Goal: Task Accomplishment & Management: Manage account settings

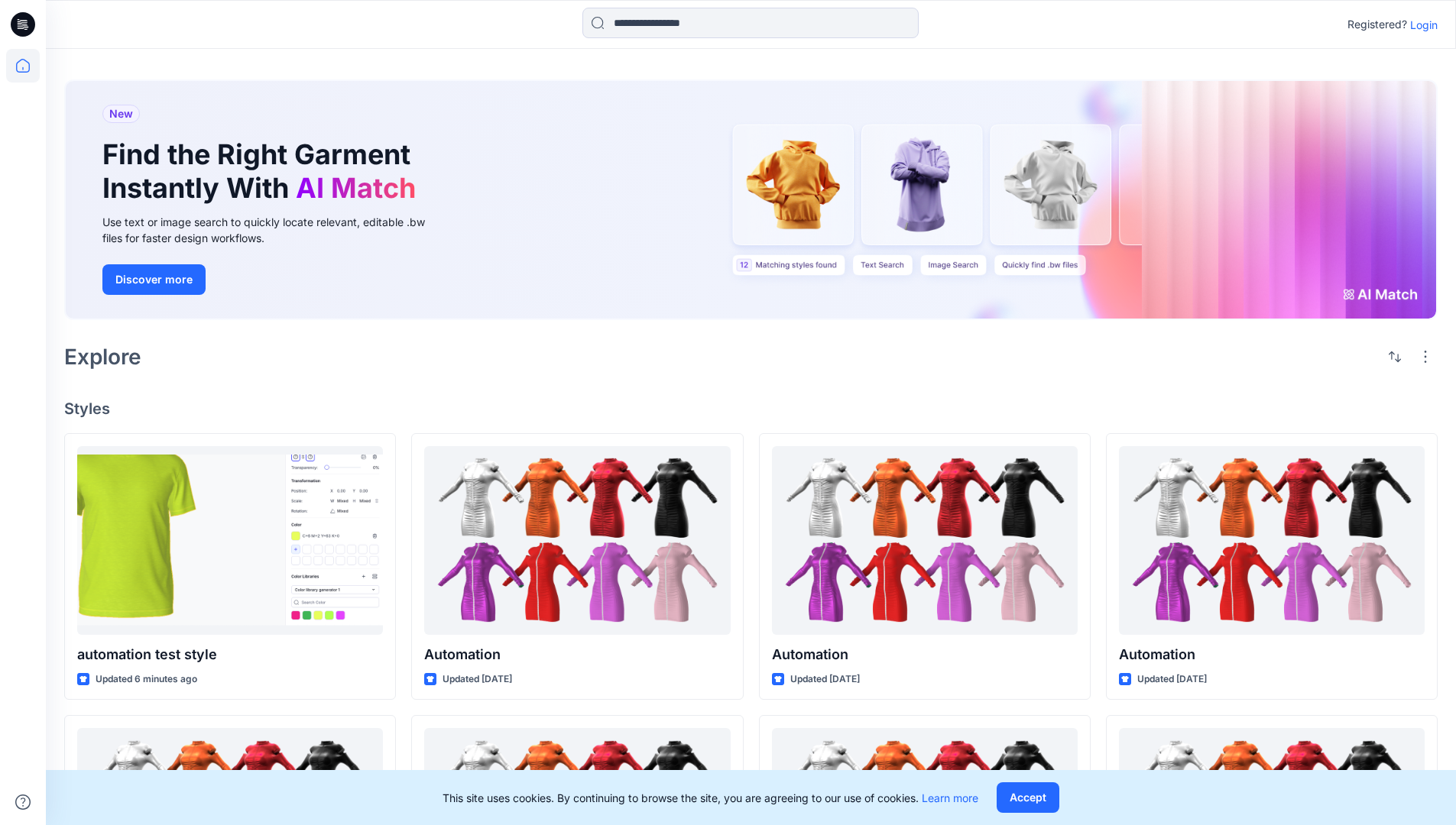
click at [1420, 25] on p "Login" at bounding box center [1423, 24] width 27 height 16
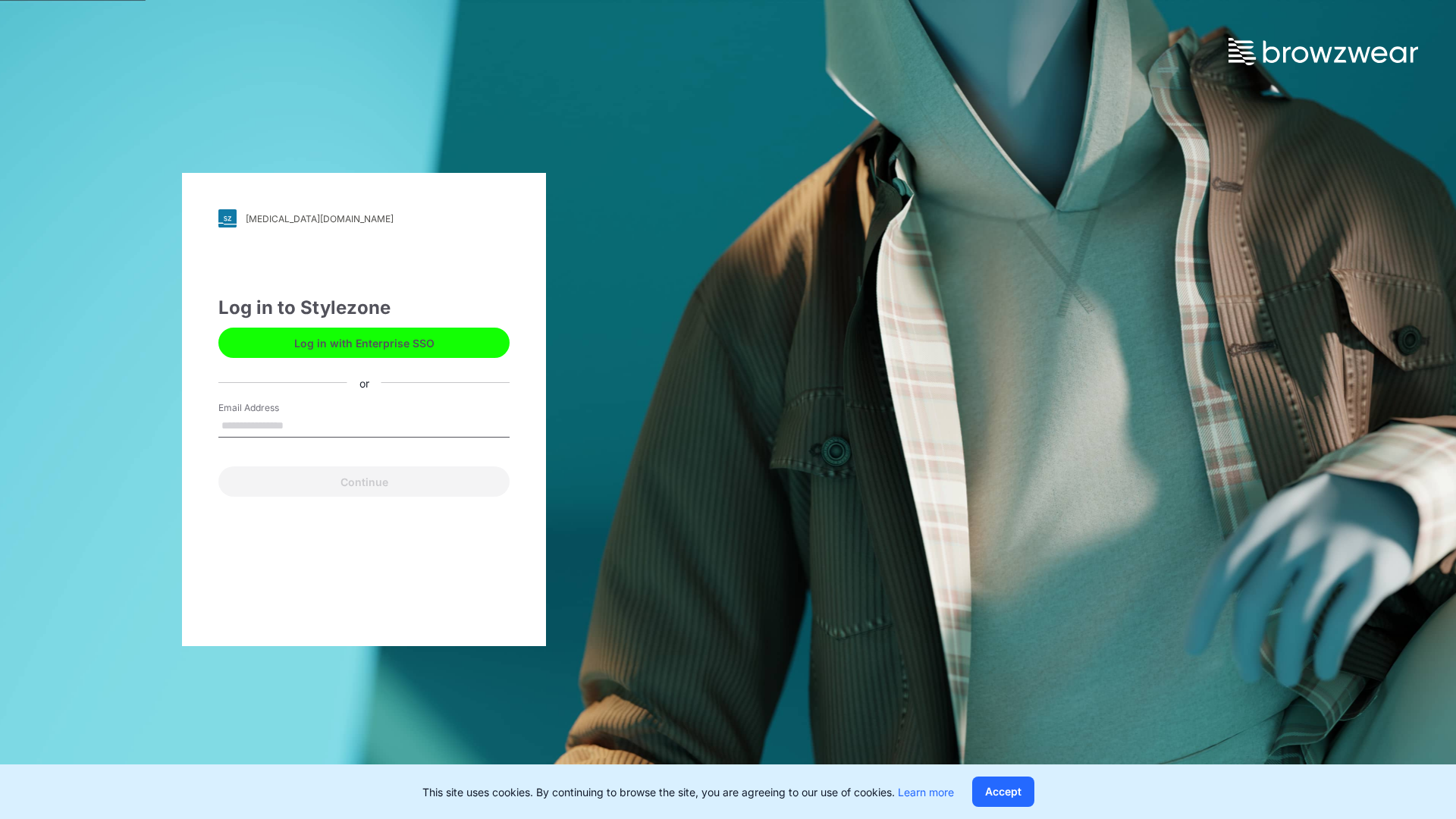
click at [299, 425] on input "Email Address" at bounding box center [364, 426] width 291 height 23
type input "**********"
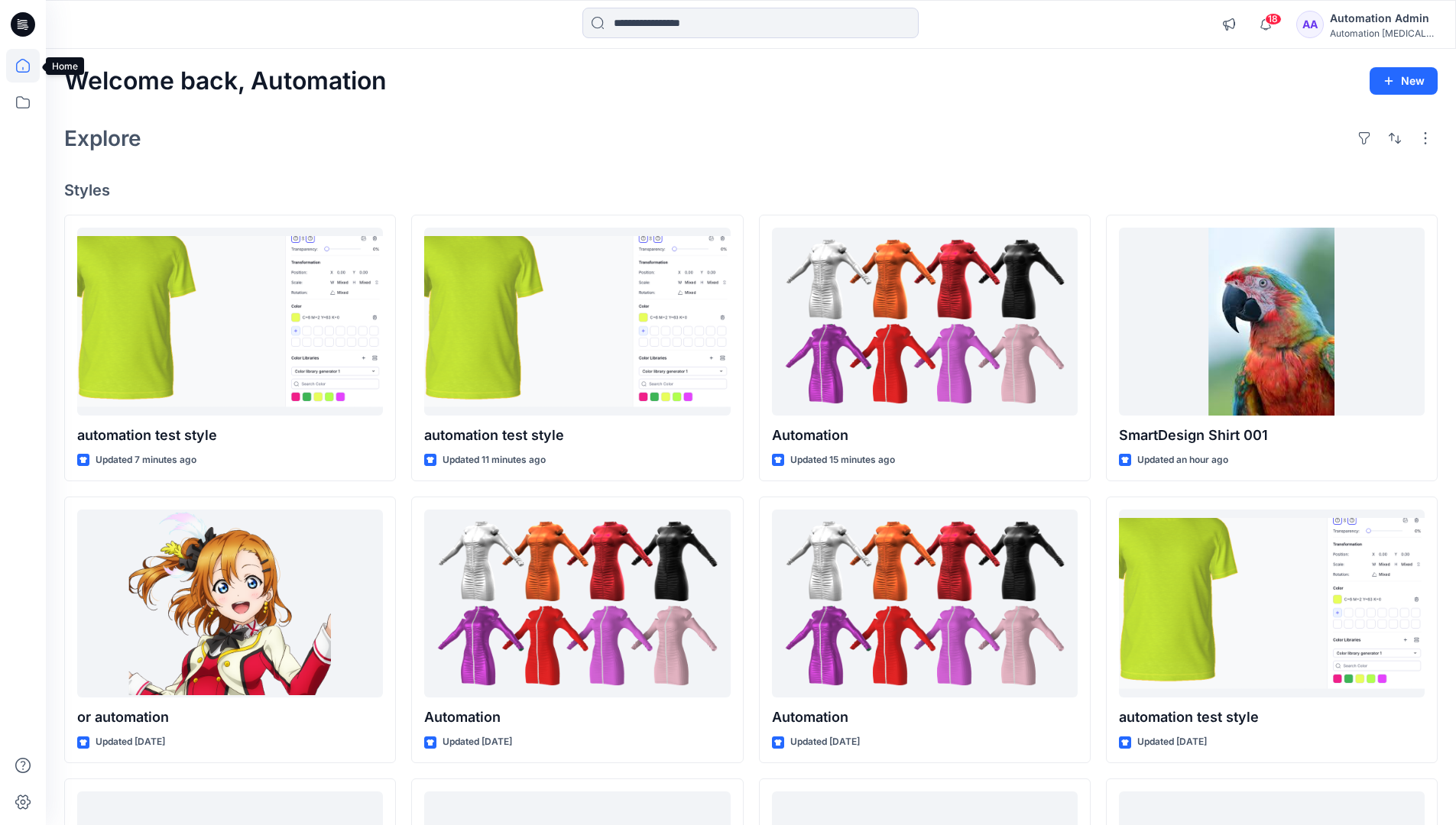
click at [29, 66] on icon at bounding box center [22, 65] width 14 height 14
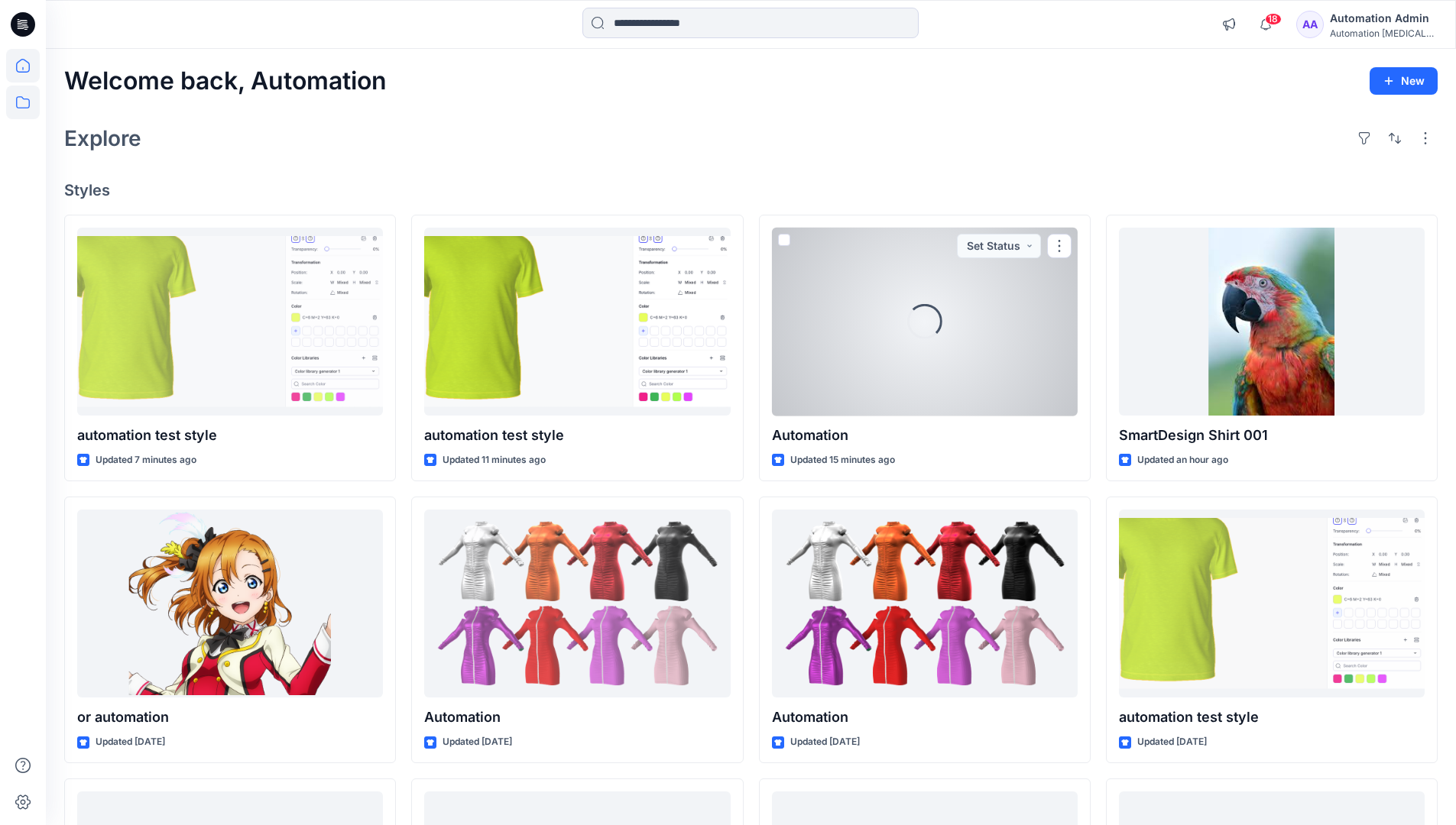
click at [26, 100] on icon at bounding box center [22, 102] width 34 height 34
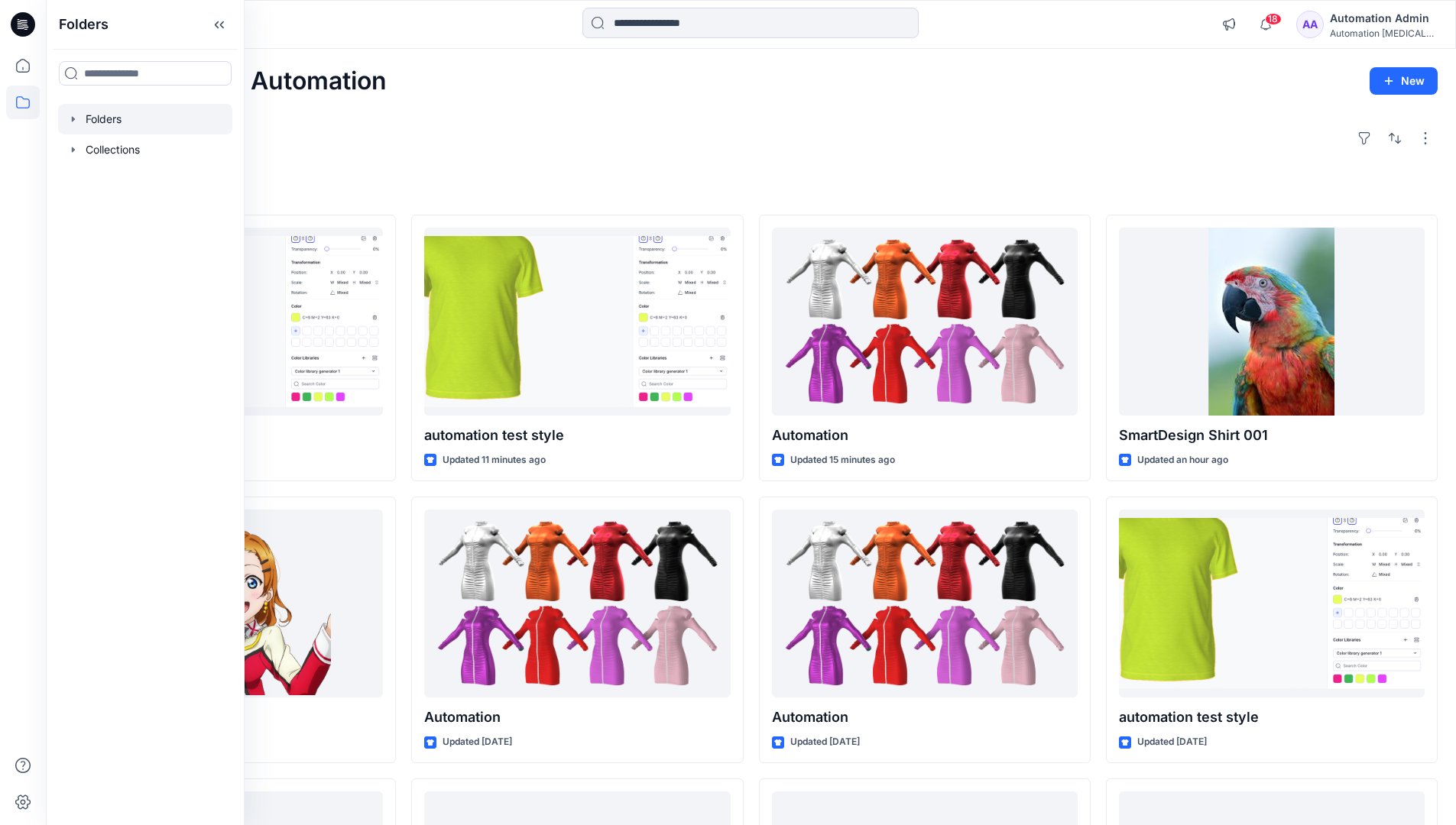
click at [118, 118] on div at bounding box center [144, 119] width 174 height 30
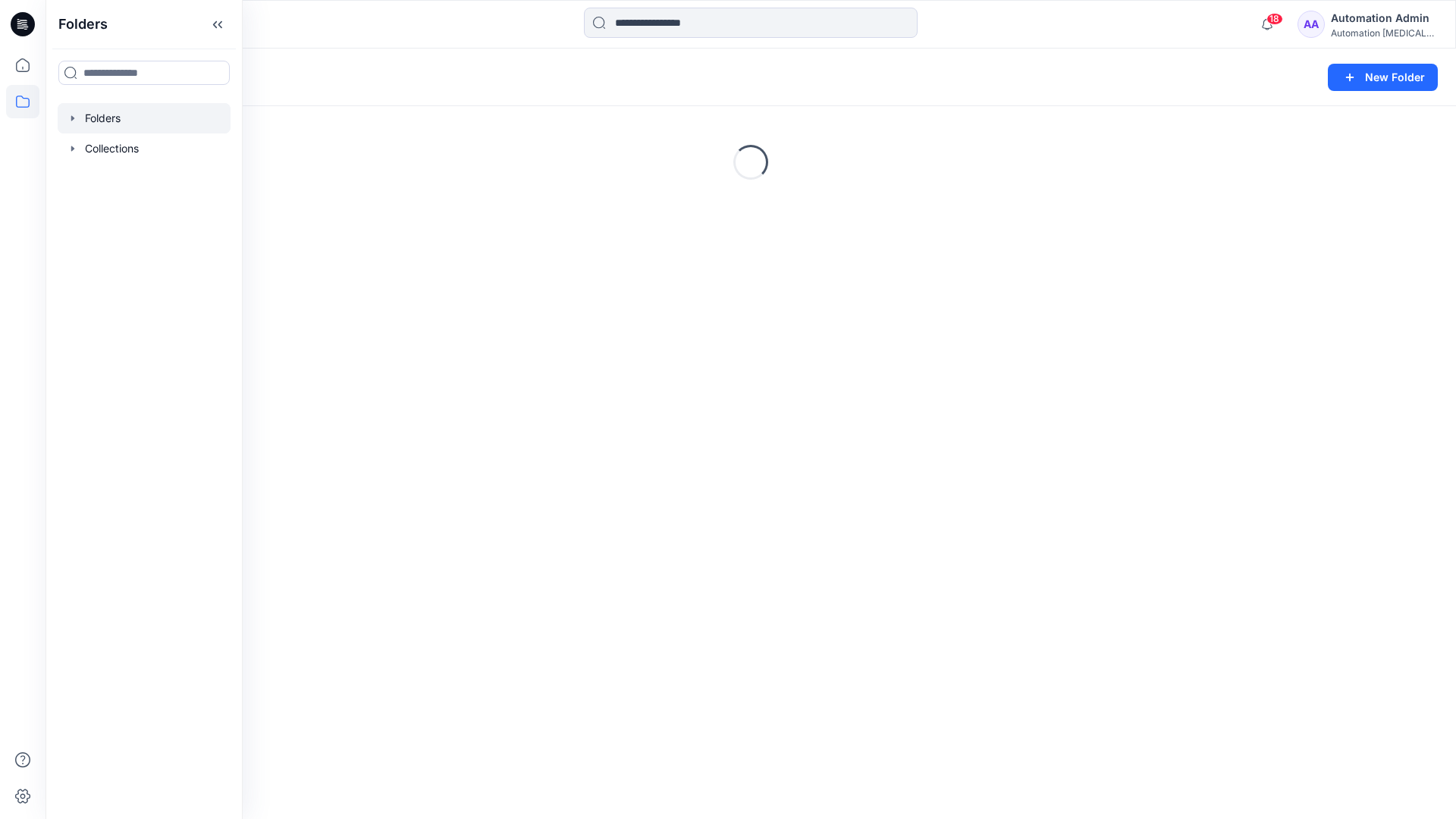
click at [544, 463] on div "Folders New Folder Loading..." at bounding box center [751, 434] width 1410 height 771
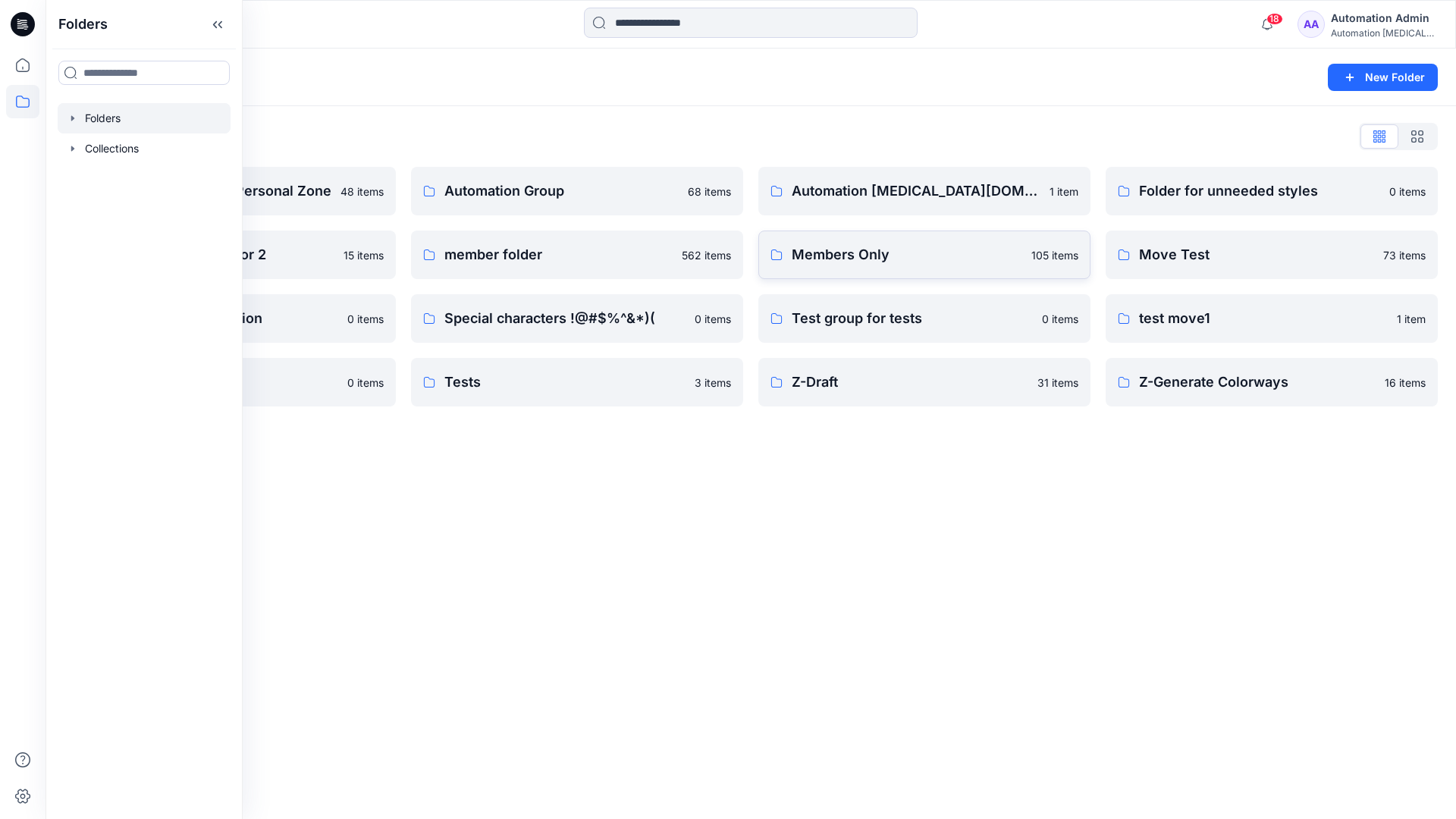
click at [920, 271] on link "Members Only 105 items" at bounding box center [924, 254] width 332 height 48
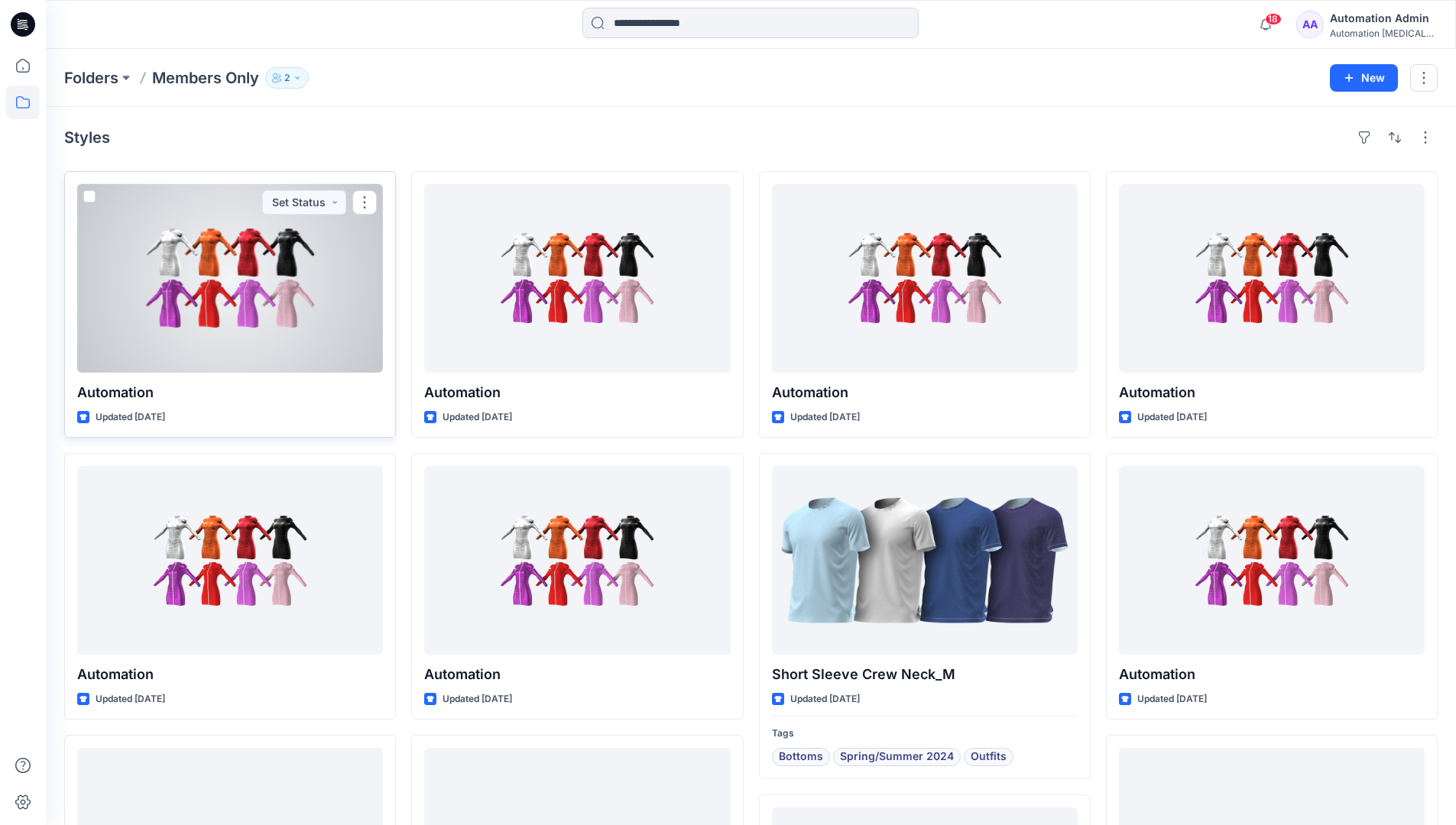
click at [91, 199] on span at bounding box center [89, 196] width 12 height 12
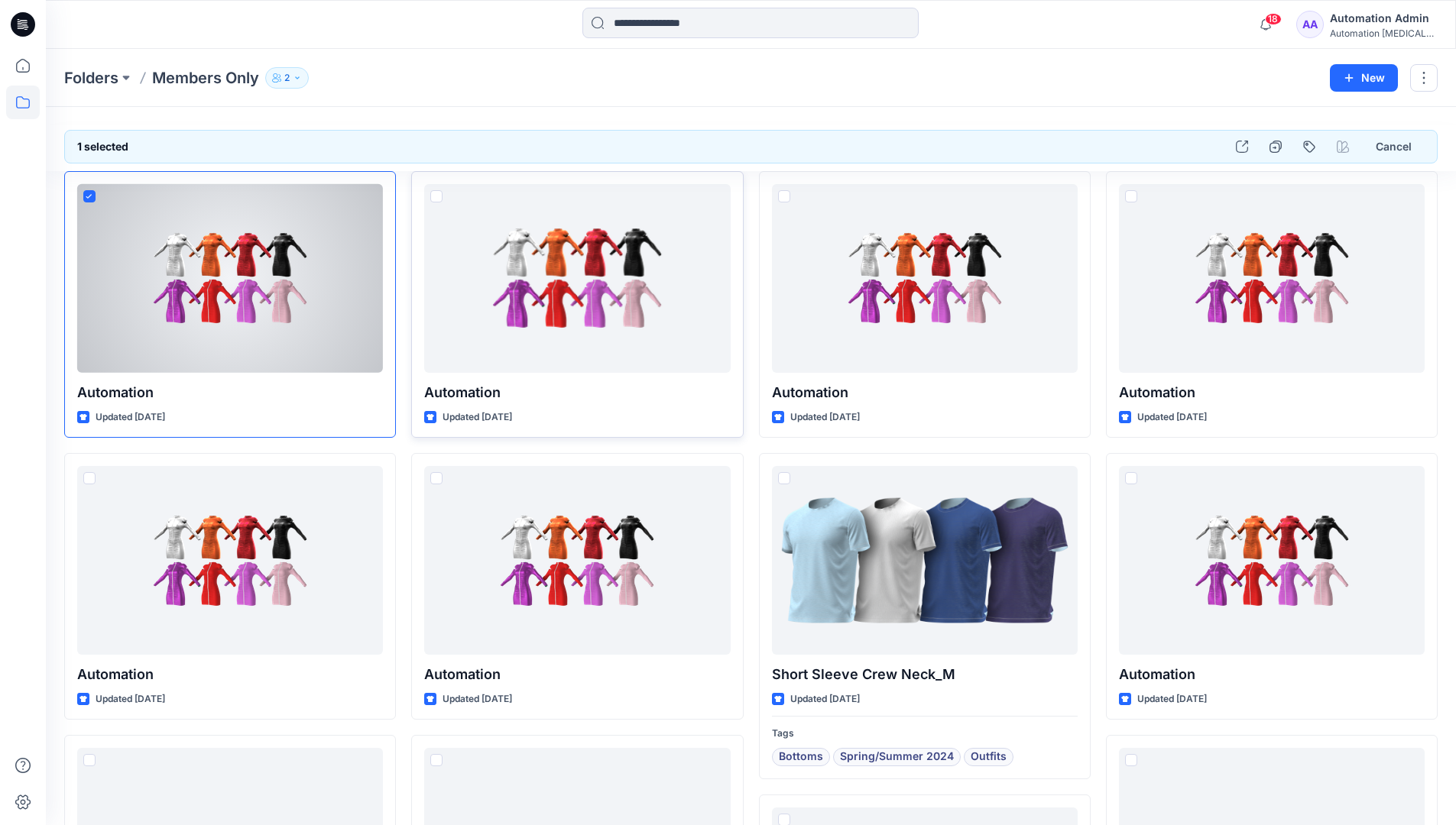
click at [434, 199] on span at bounding box center [436, 196] width 12 height 12
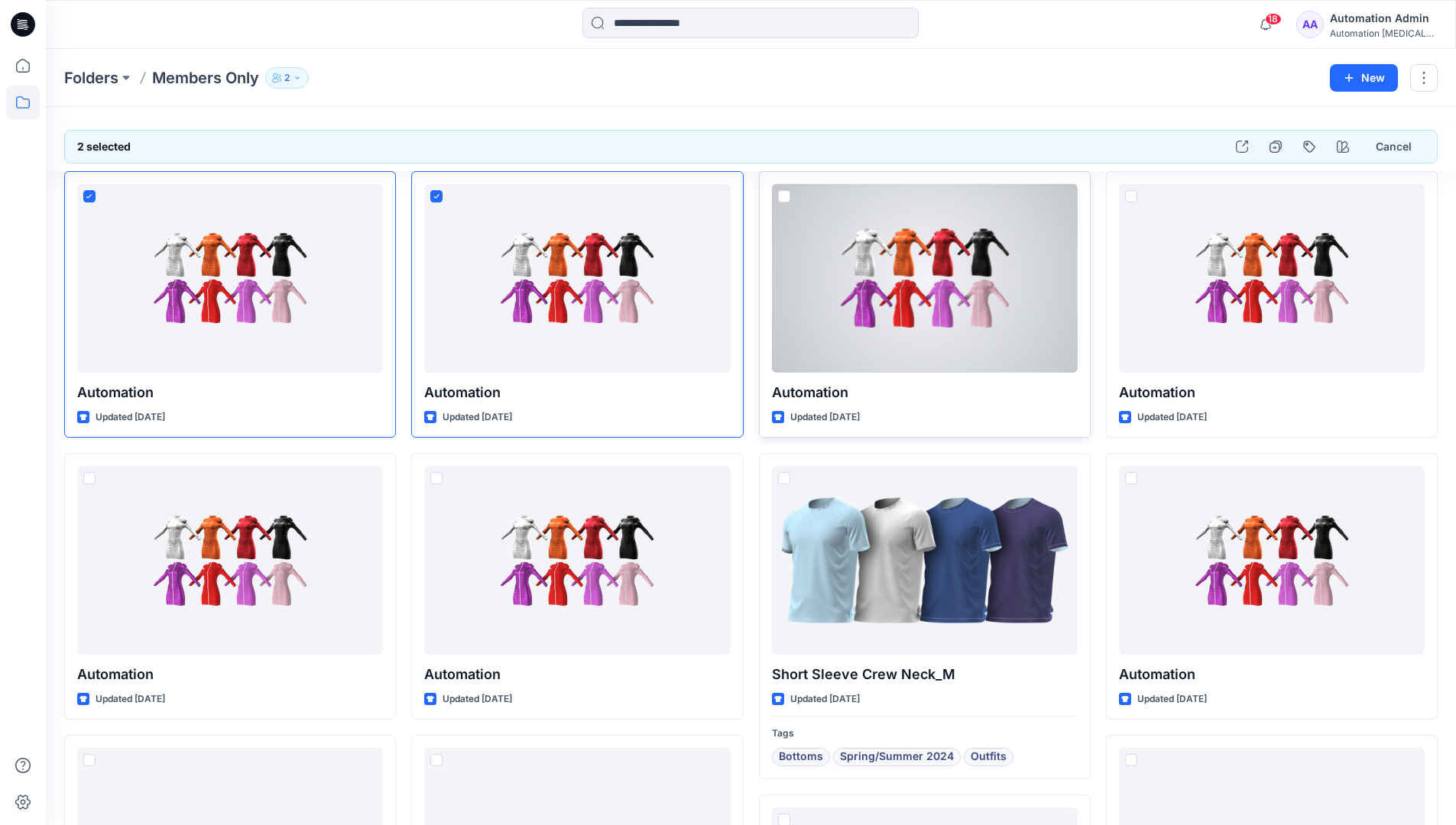
click at [784, 201] on span at bounding box center [784, 196] width 12 height 12
click at [1242, 146] on icon "button" at bounding box center [1242, 147] width 12 height 12
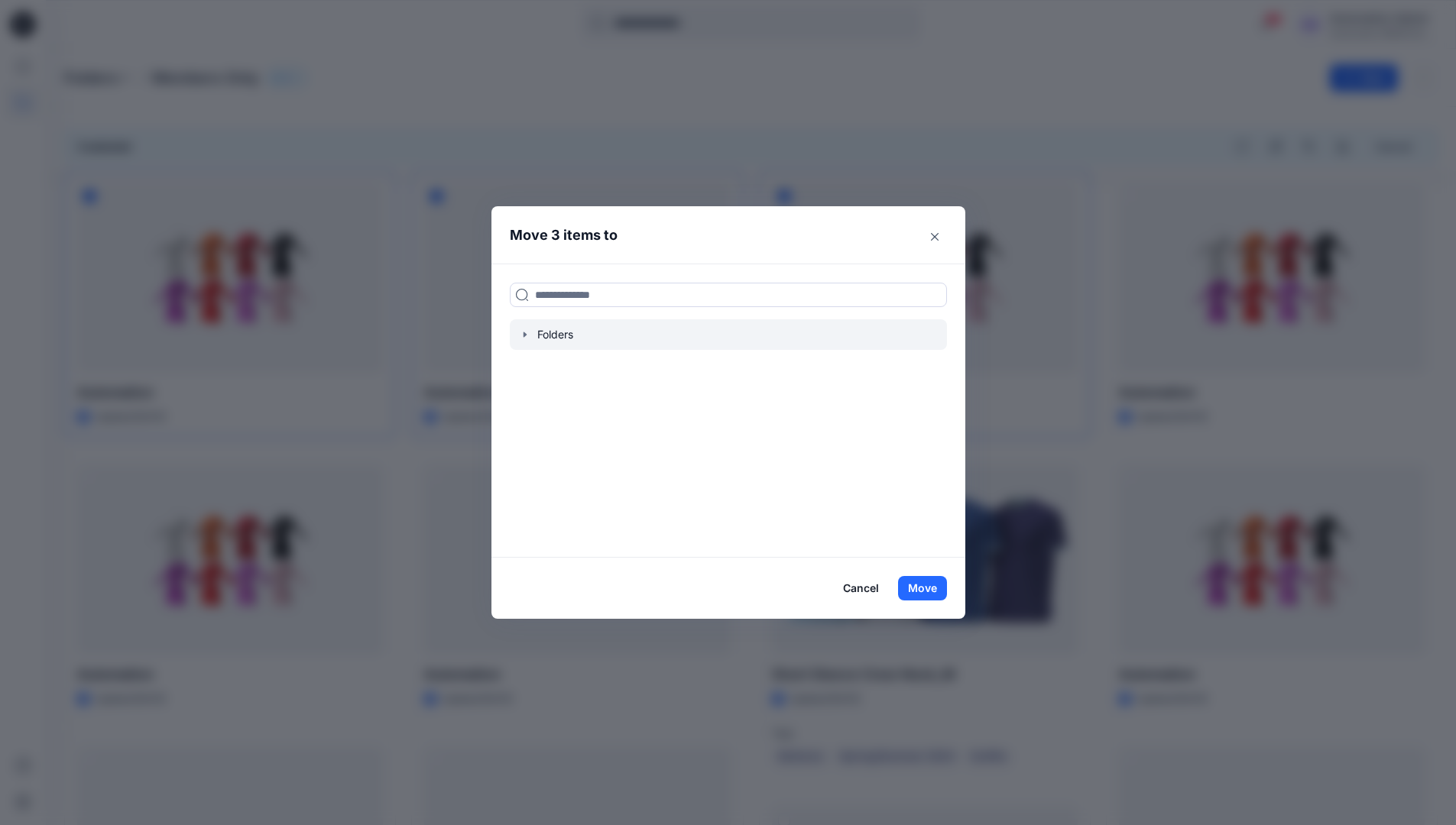
click at [531, 335] on icon "button" at bounding box center [524, 335] width 12 height 12
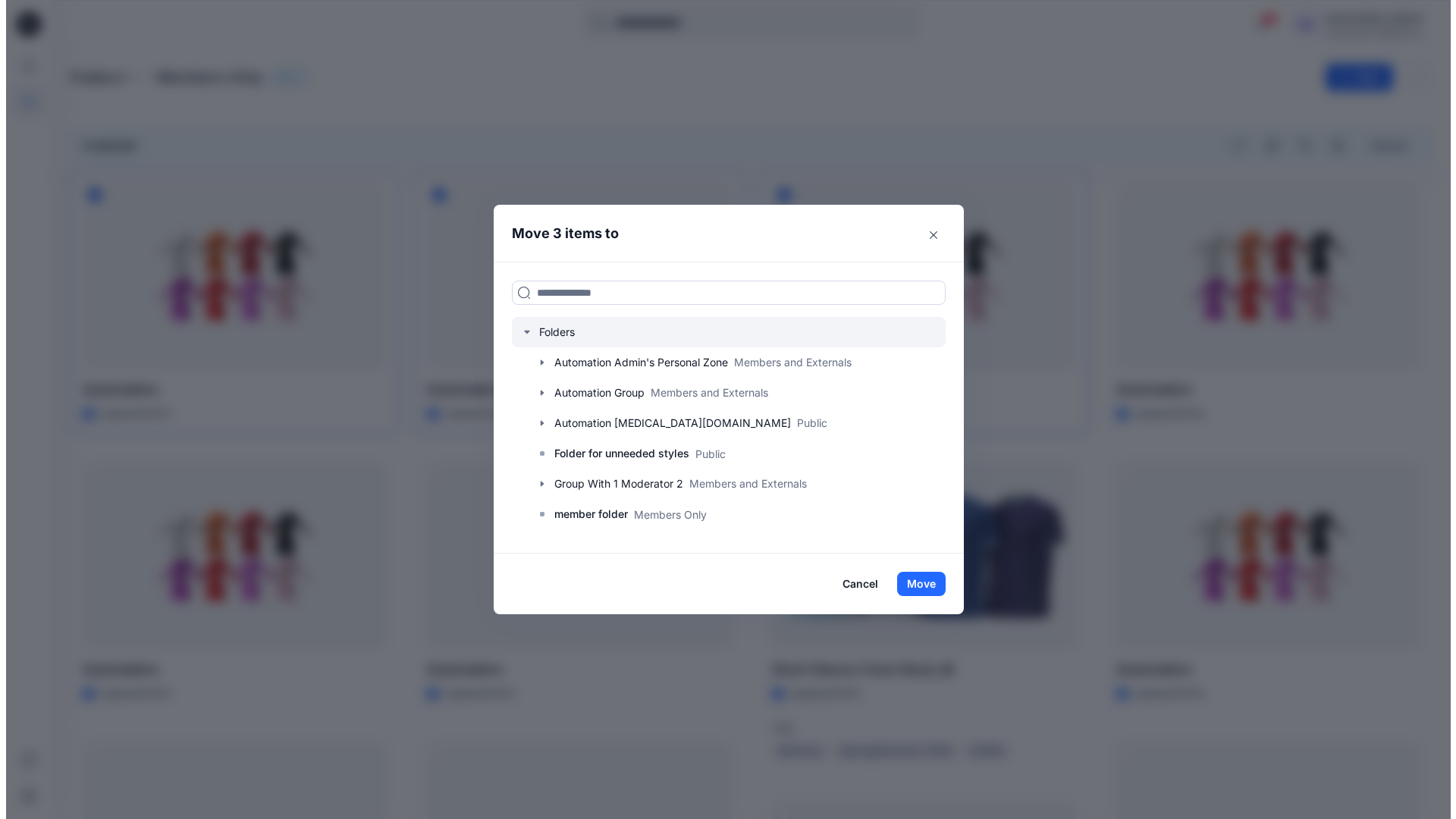
scroll to position [298, 0]
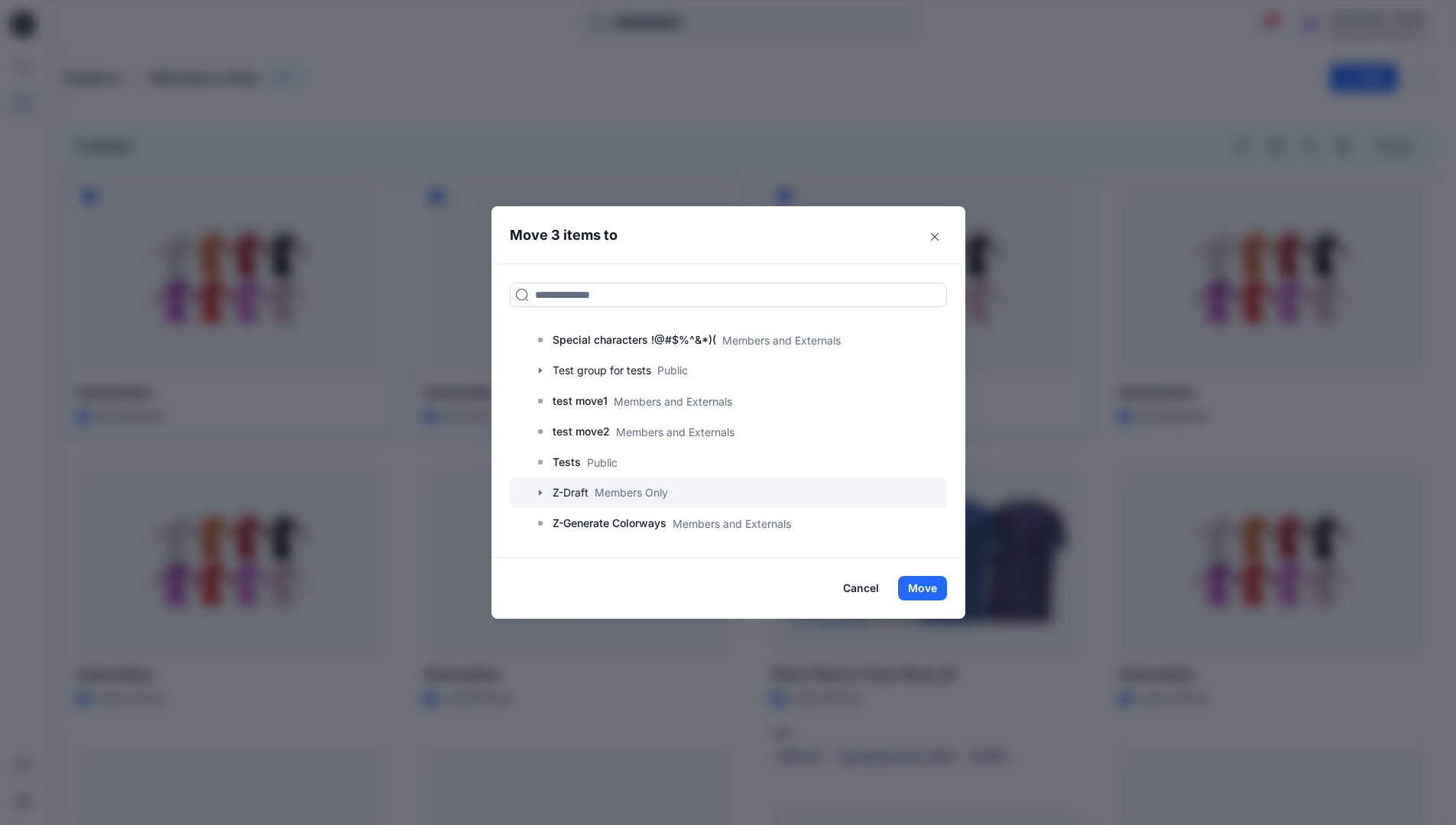
click at [543, 493] on icon "button" at bounding box center [540, 492] width 12 height 12
click at [604, 526] on p "A-Draft" at bounding box center [586, 523] width 36 height 18
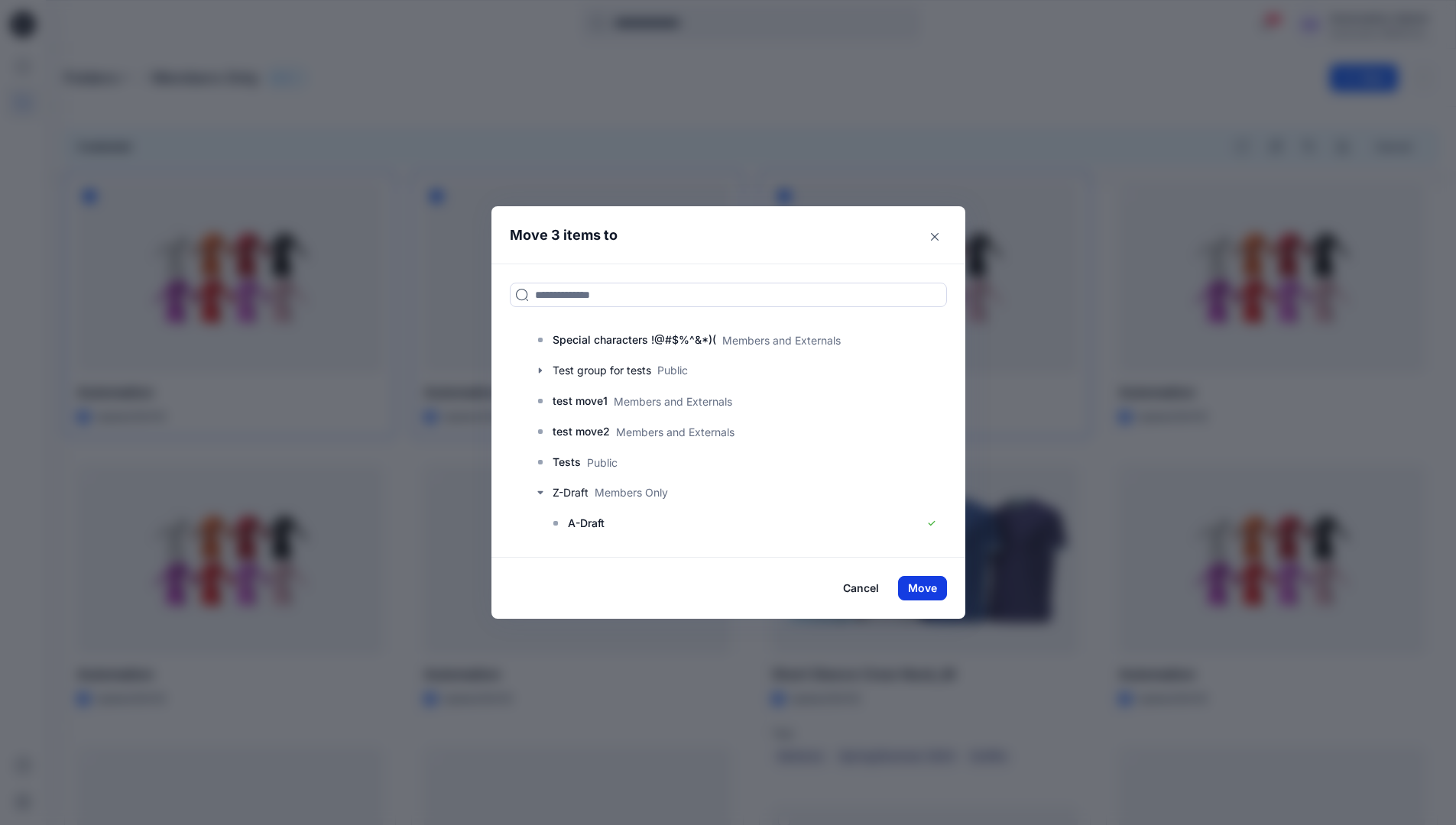
click at [937, 586] on button "Move" at bounding box center [922, 588] width 49 height 25
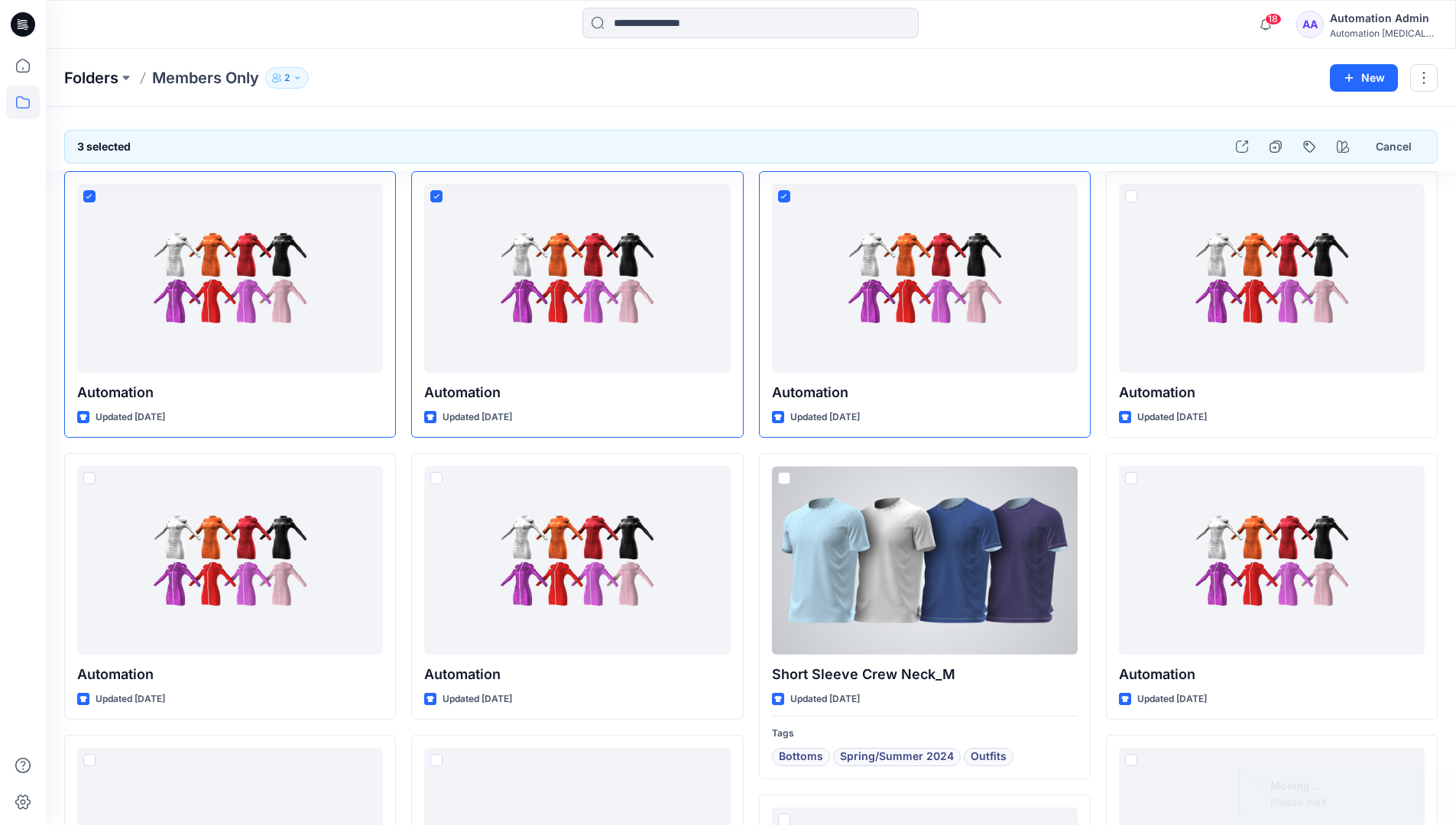
click at [81, 78] on p "Folders" at bounding box center [92, 78] width 54 height 21
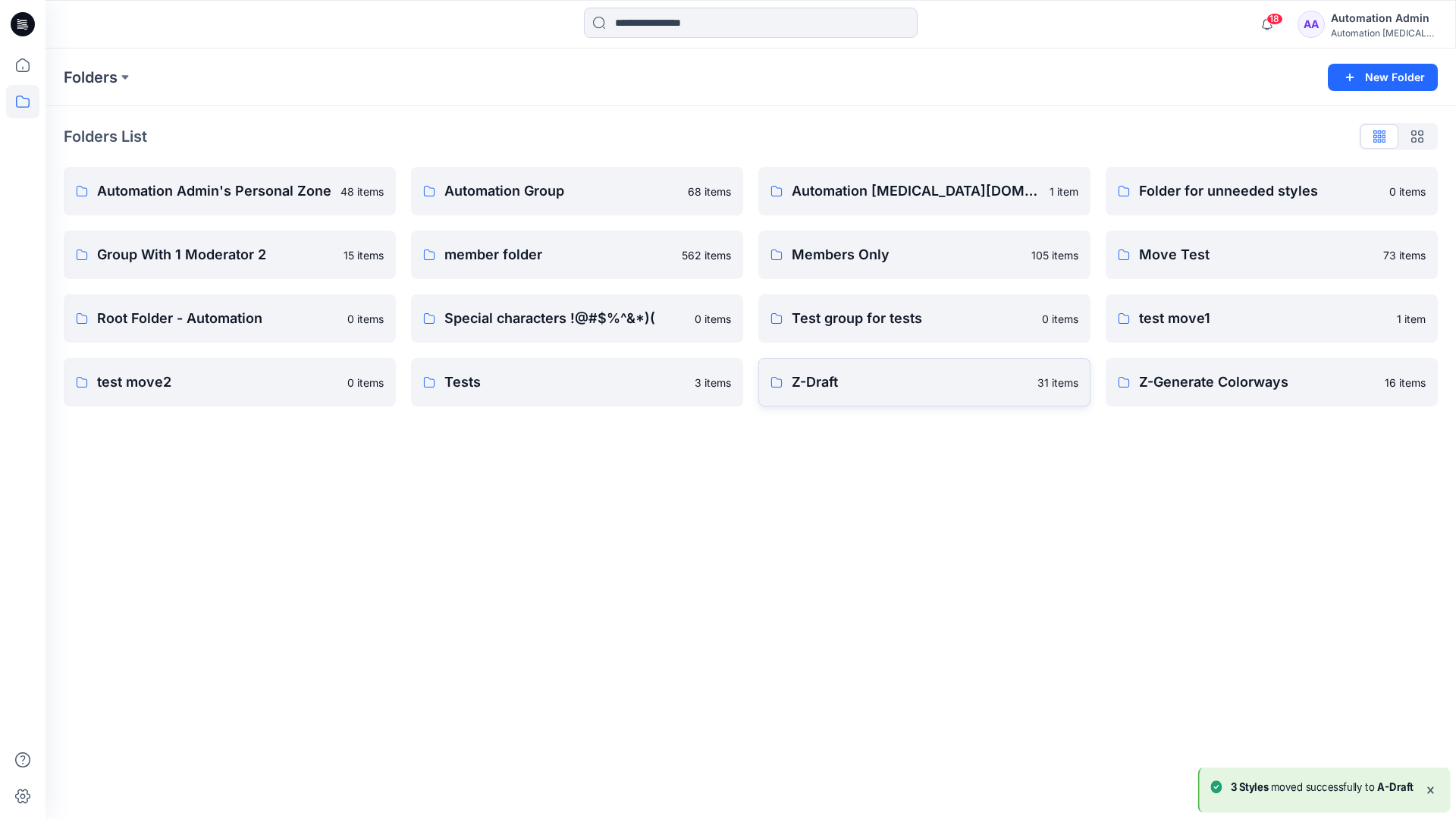
click at [955, 395] on link "Z-Draft 31 items" at bounding box center [924, 382] width 332 height 48
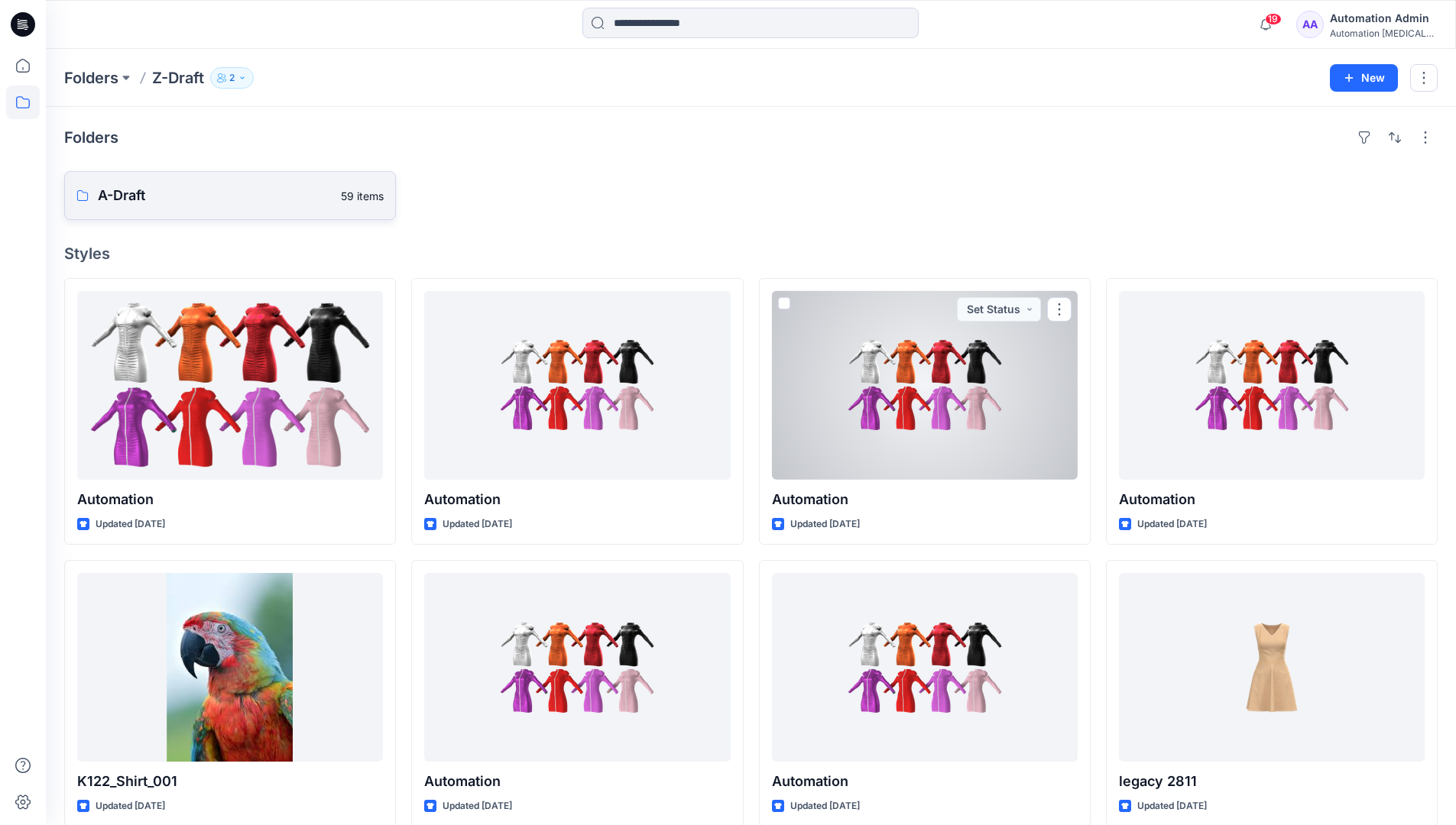
click at [167, 200] on p "A-Draft" at bounding box center [215, 195] width 234 height 21
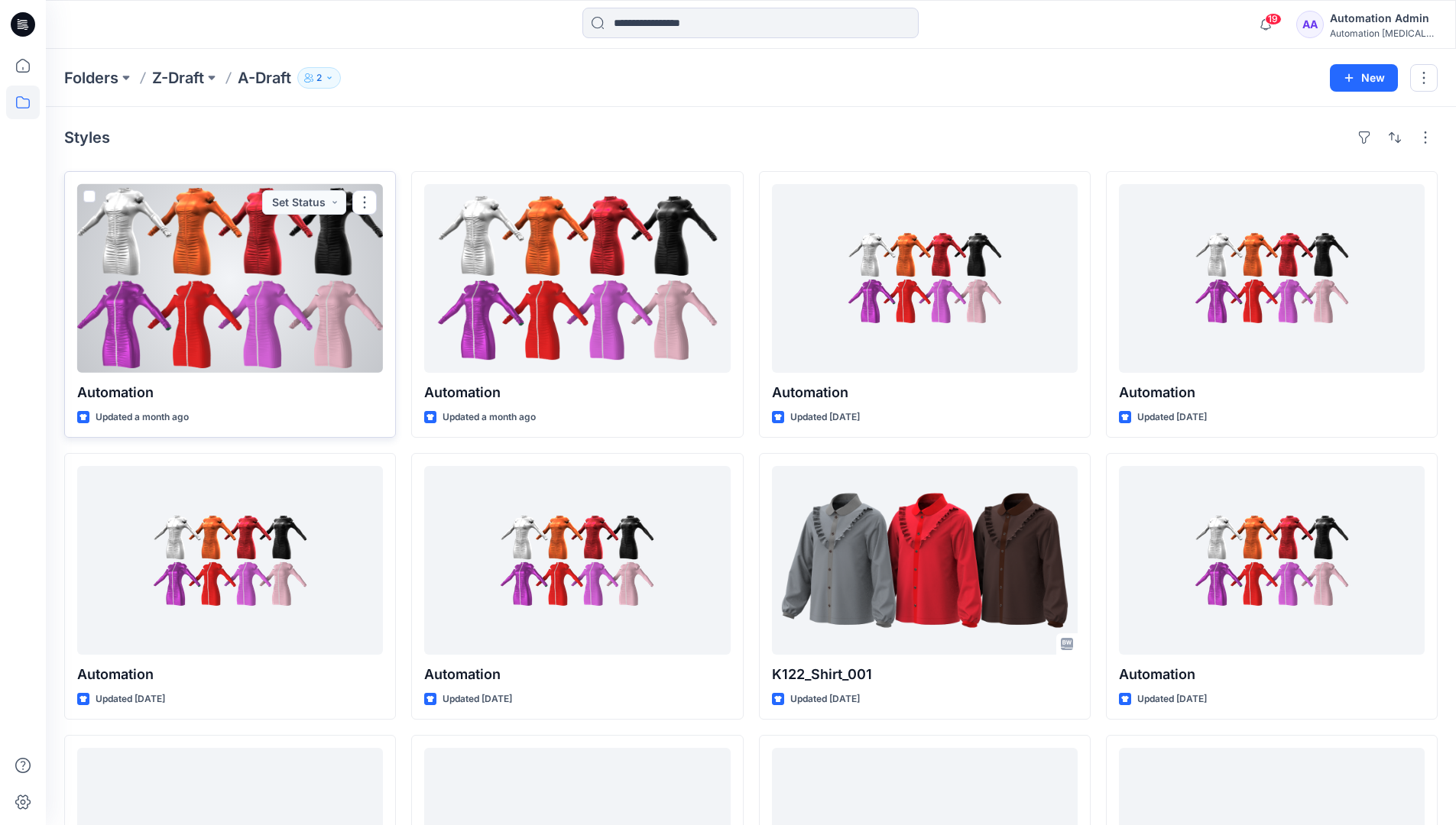
click at [89, 200] on span at bounding box center [89, 196] width 12 height 12
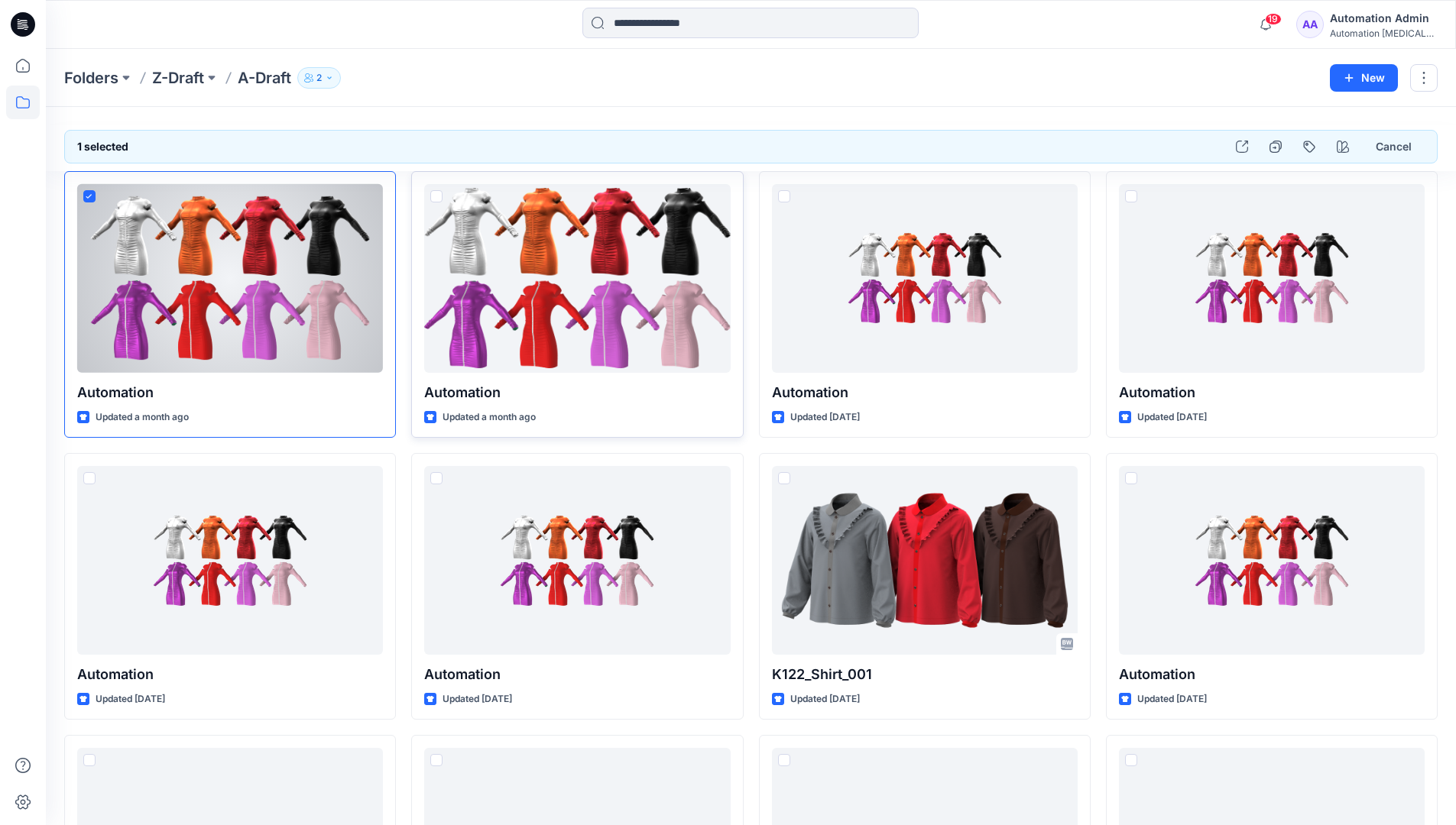
click at [435, 199] on span at bounding box center [436, 196] width 12 height 12
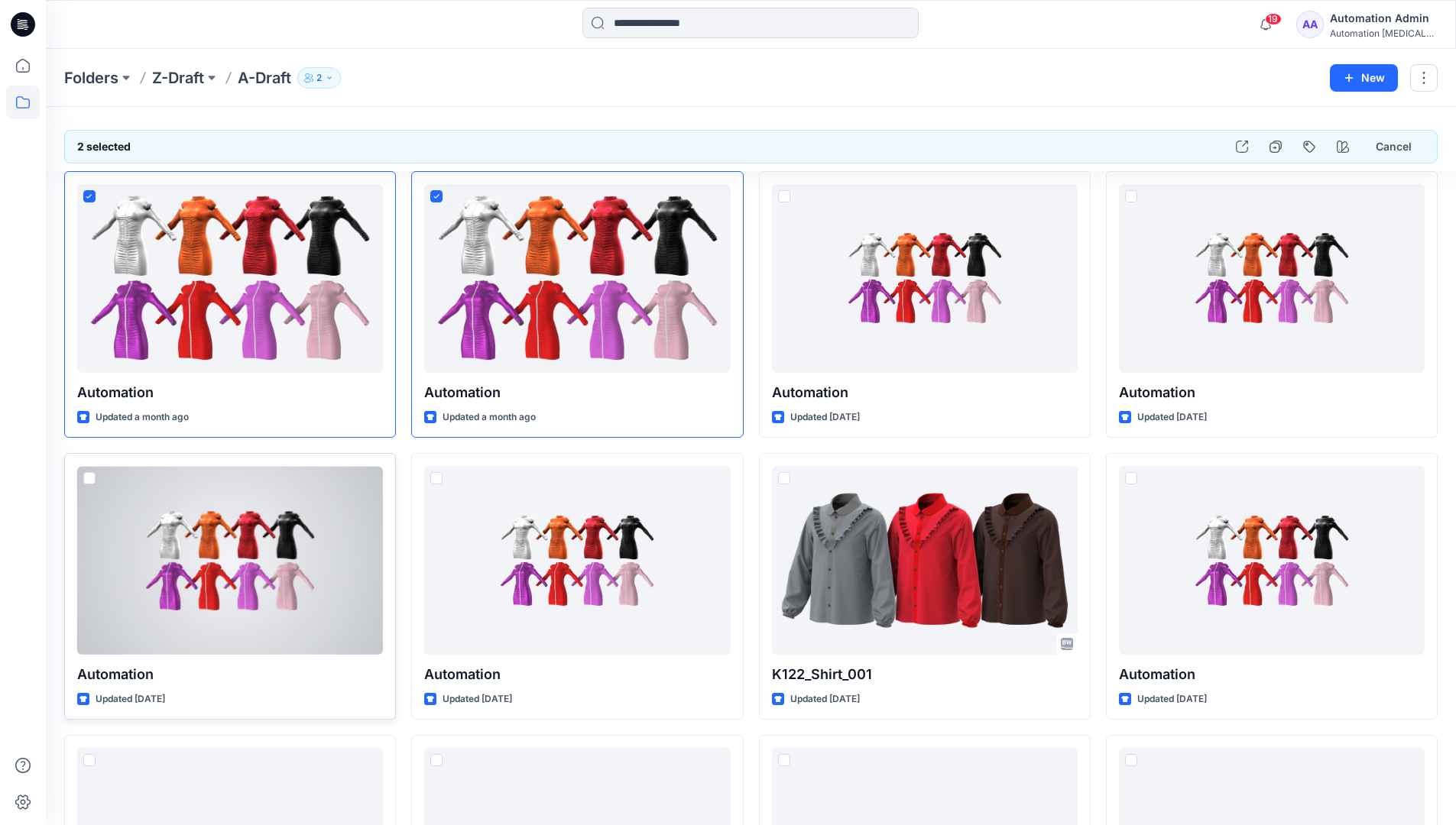
click at [91, 481] on span at bounding box center [89, 478] width 12 height 12
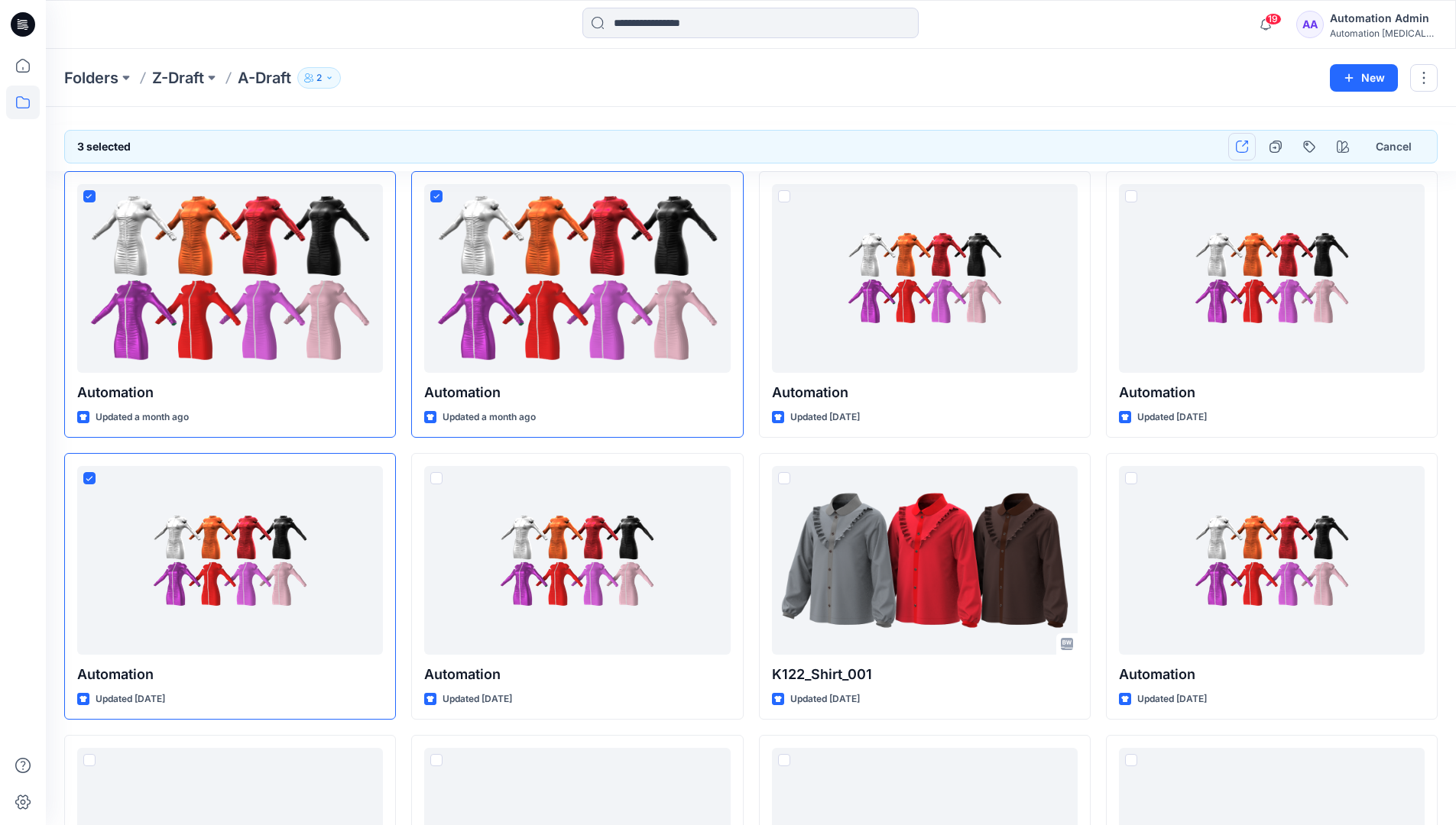
click at [1246, 152] on button "button" at bounding box center [1242, 146] width 27 height 27
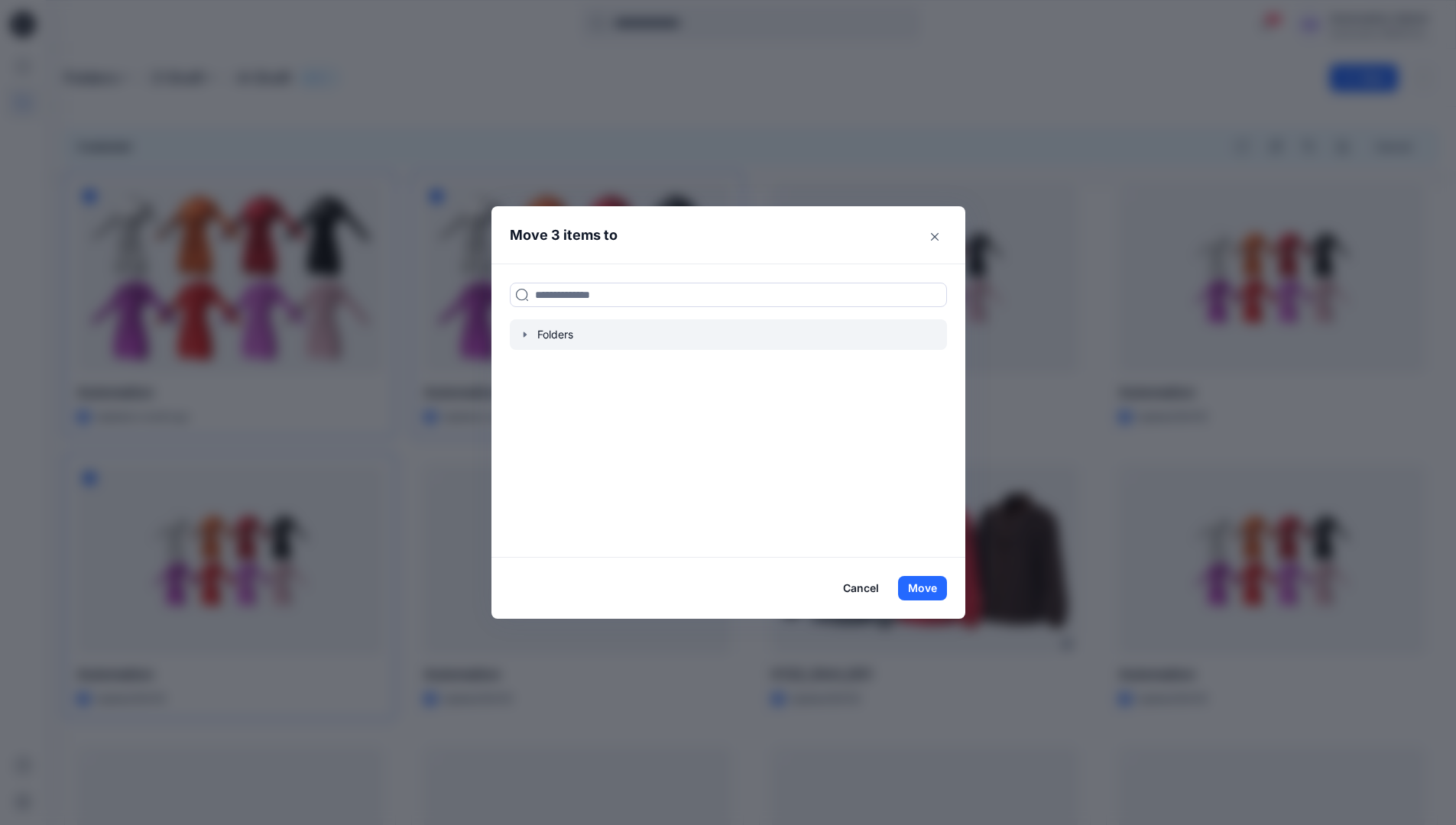
click at [526, 335] on icon "button" at bounding box center [524, 334] width 3 height 5
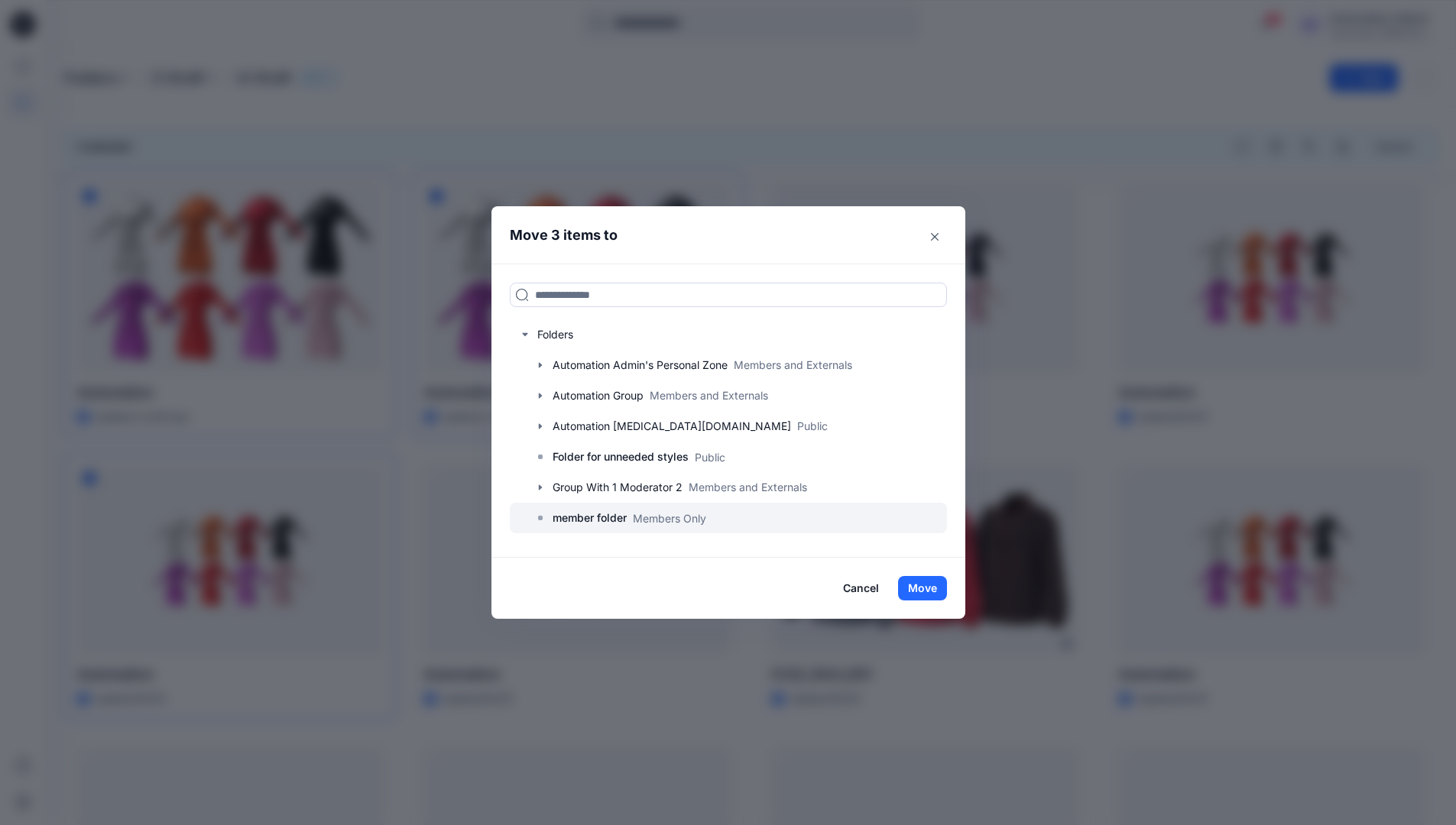
click at [599, 516] on p "member folder" at bounding box center [589, 518] width 74 height 18
click at [928, 589] on button "Move" at bounding box center [922, 588] width 49 height 25
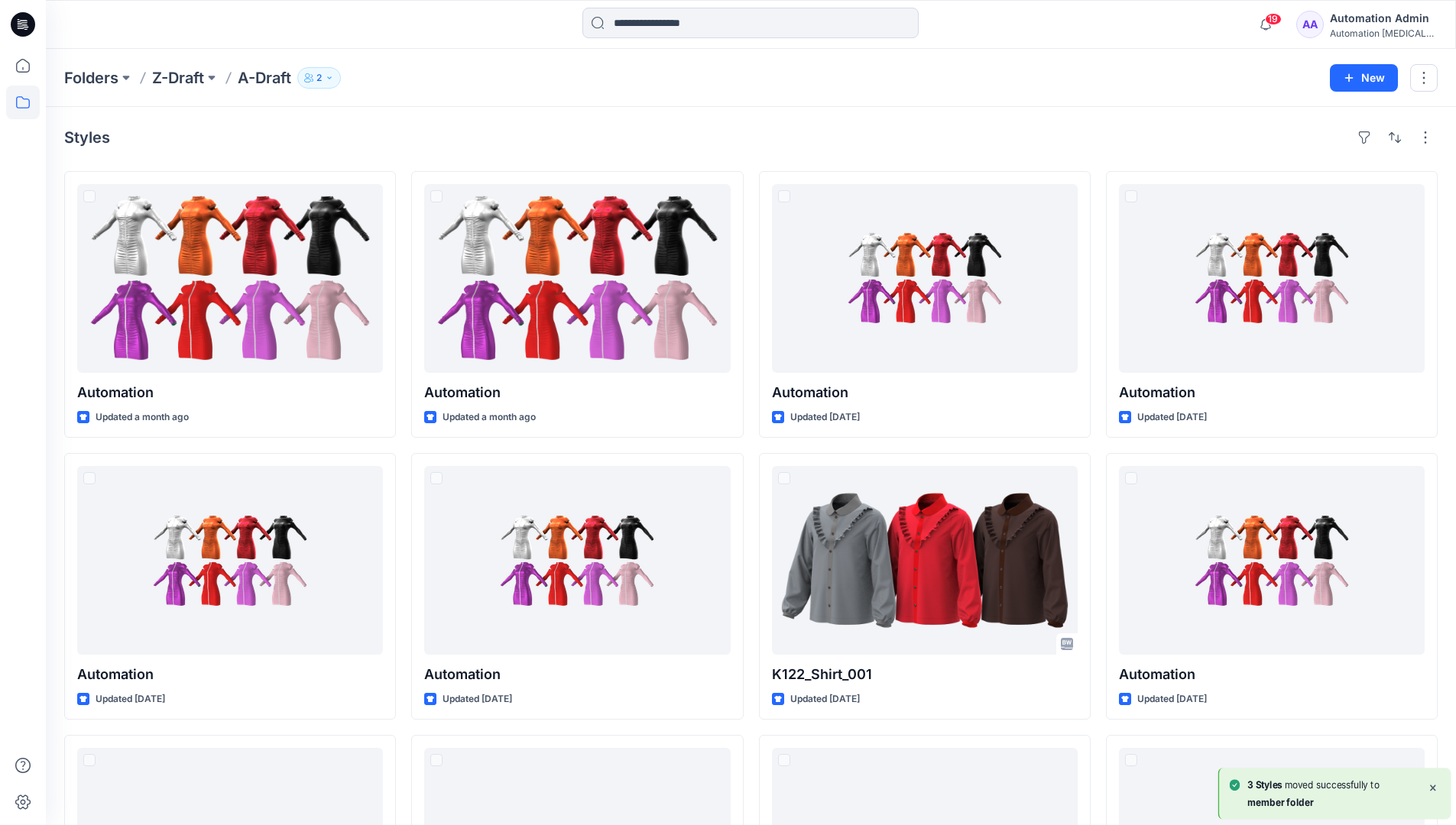
click at [1358, 26] on div "Automation Admin" at bounding box center [1383, 18] width 107 height 18
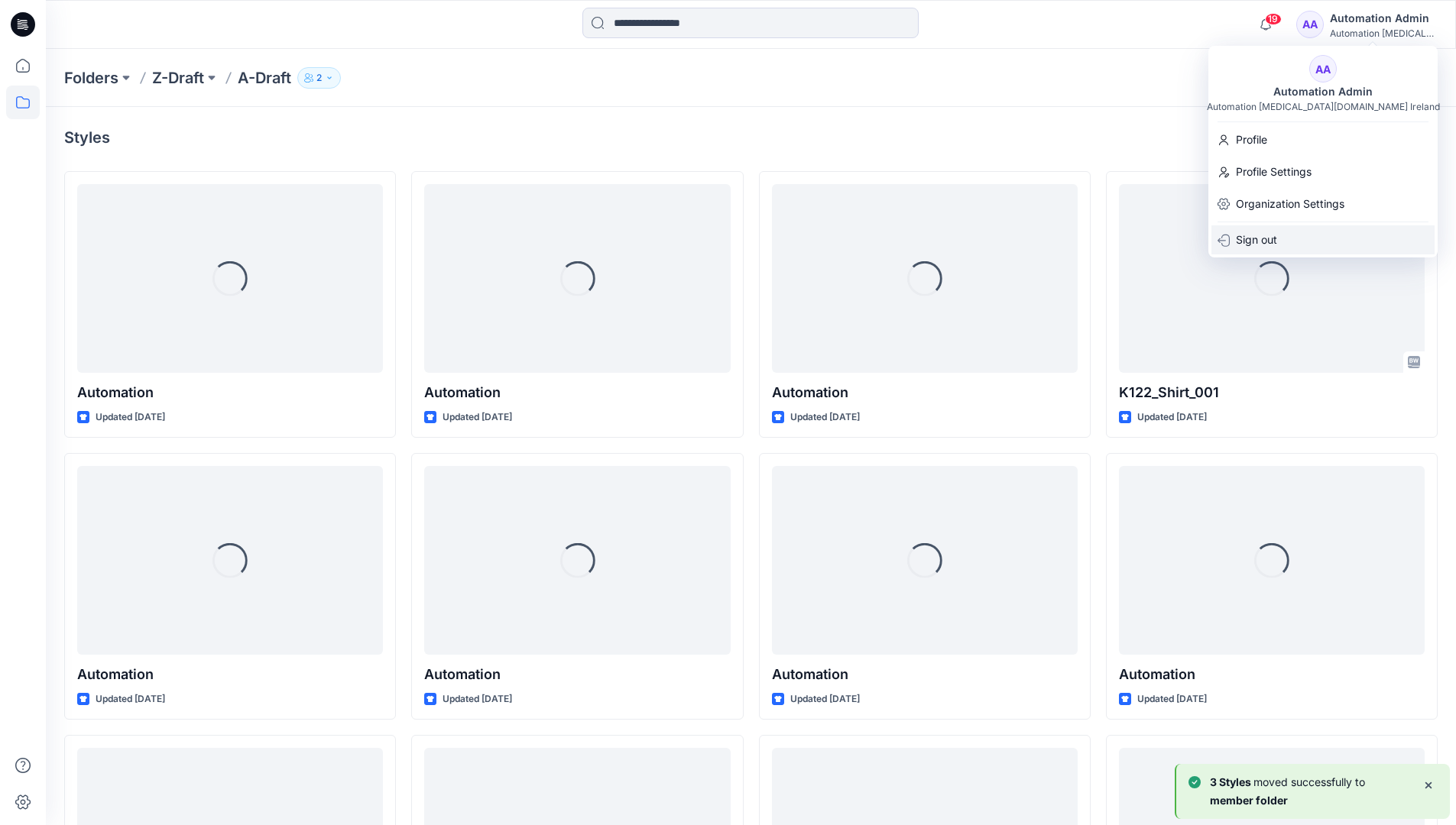
click at [1280, 232] on div "Sign out" at bounding box center [1322, 239] width 223 height 29
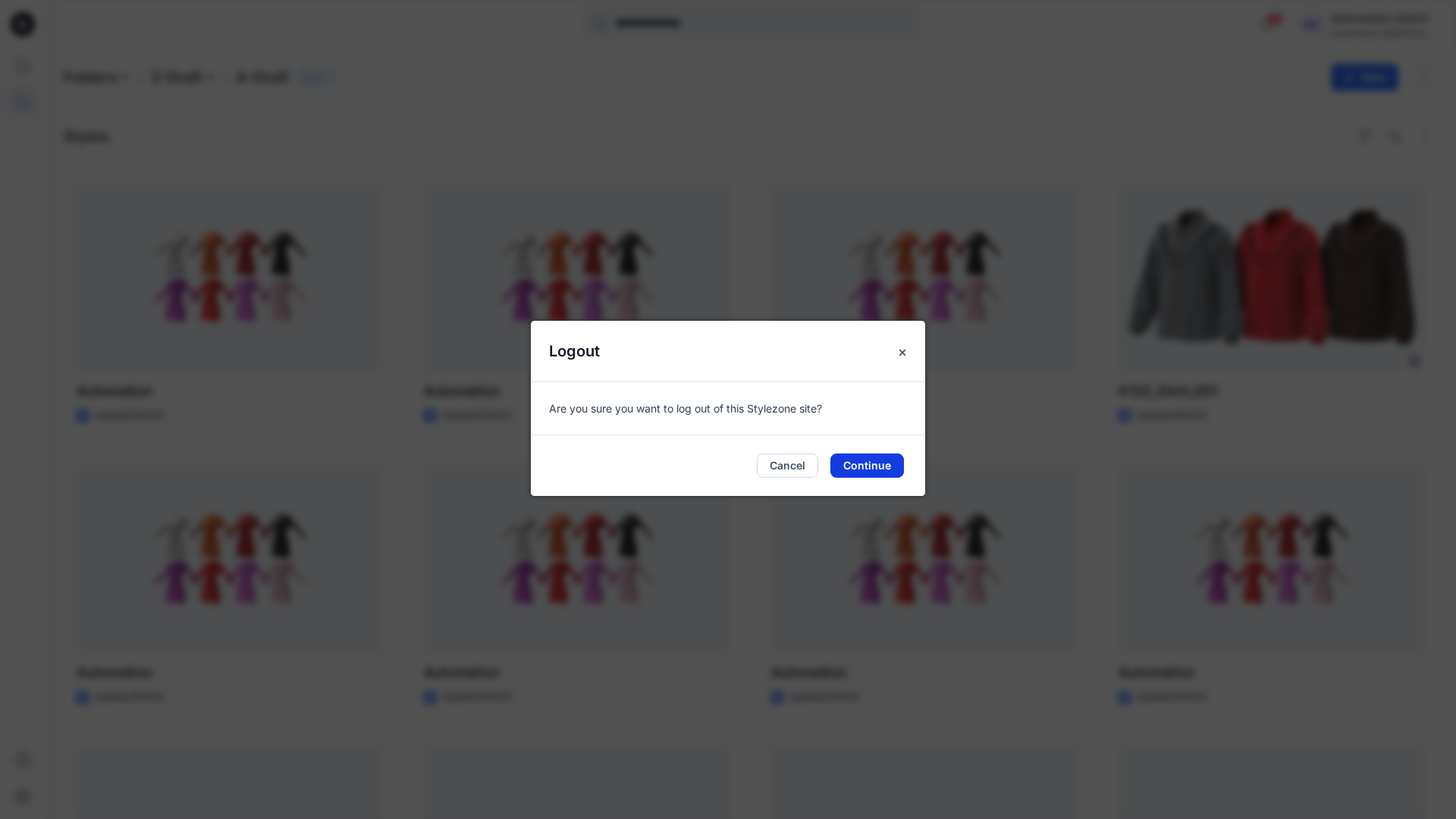
click at [856, 460] on button "Continue" at bounding box center [867, 466] width 74 height 25
